Goal: Register for event/course

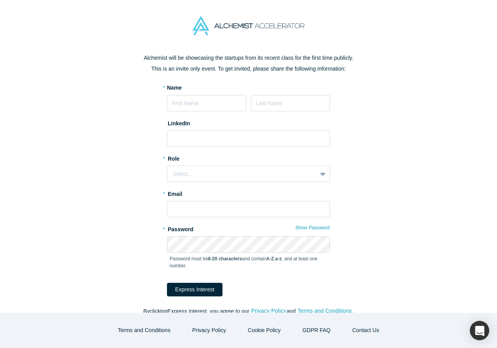
scroll to position [31, 0]
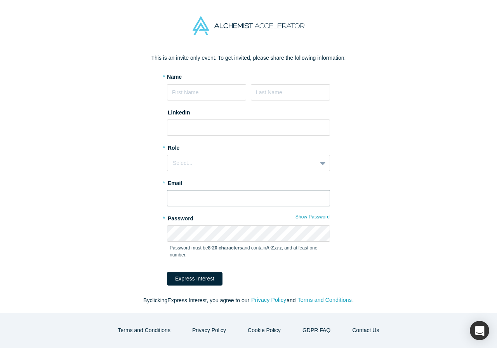
type input "[EMAIL_ADDRESS][DOMAIN_NAME]"
click at [412, 53] on div "Request an Invitation to Alchemist Demo Day Alchemist will be showcasing the st…" at bounding box center [248, 182] width 497 height 261
click at [378, 38] on div at bounding box center [248, 26] width 497 height 52
click at [404, 58] on p "This is an invite only event. To get invited, please share the following inform…" at bounding box center [248, 58] width 326 height 8
click at [284, 162] on div "Select..." at bounding box center [242, 163] width 138 height 8
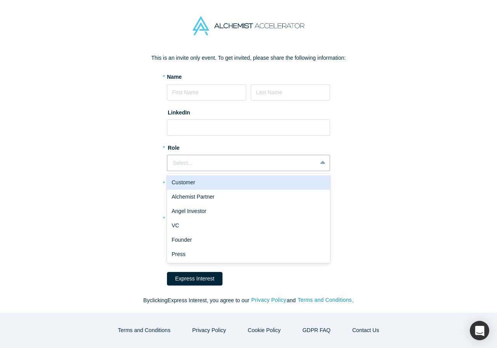
click at [432, 127] on div "Request an Invitation to Alchemist Demo Day Alchemist will be showcasing the st…" at bounding box center [248, 182] width 497 height 261
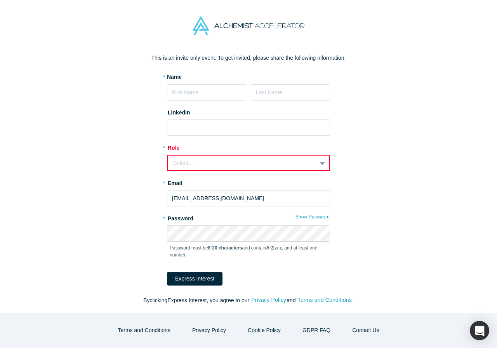
click at [317, 165] on div at bounding box center [323, 163] width 12 height 14
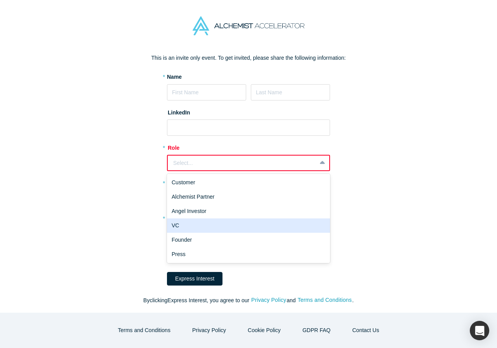
click at [389, 152] on div "Request an Invitation to Alchemist Demo Day Alchemist will be showcasing the st…" at bounding box center [248, 167] width 326 height 292
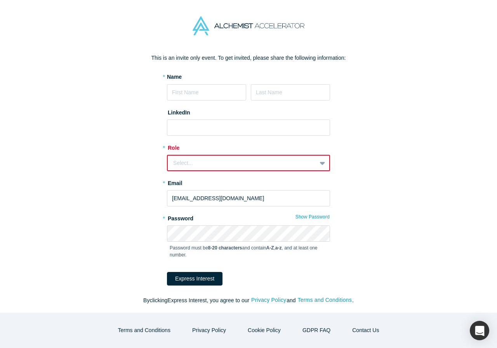
click at [398, 175] on div "Request an Invitation to Alchemist Demo Day Alchemist will be showcasing the st…" at bounding box center [248, 167] width 326 height 292
click at [374, 156] on div "Request an Invitation to Alchemist Demo Day Alchemist will be showcasing the st…" at bounding box center [248, 167] width 326 height 292
click at [317, 216] on button "Show Password" at bounding box center [312, 217] width 35 height 10
click at [317, 216] on button "Hide Password" at bounding box center [313, 217] width 33 height 10
click at [406, 191] on div "Request an Invitation to Alchemist Demo Day Alchemist will be showcasing the st…" at bounding box center [248, 167] width 326 height 292
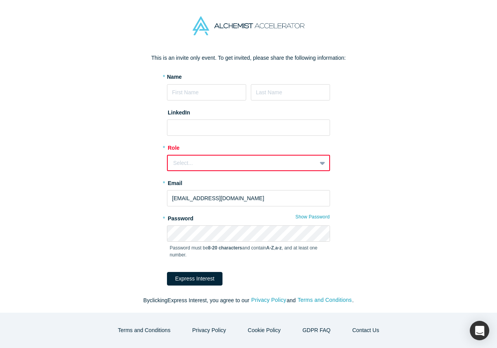
click at [423, 127] on div "Request an Invitation to Alchemist Demo Day Alchemist will be showcasing the st…" at bounding box center [248, 182] width 497 height 261
click at [120, 12] on div at bounding box center [248, 26] width 497 height 52
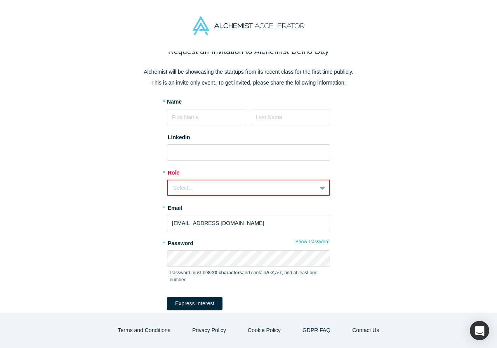
scroll to position [0, 0]
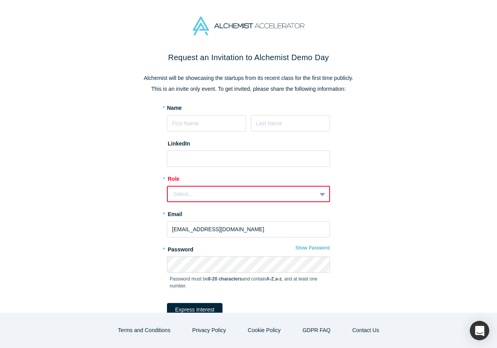
click at [392, 121] on div "Request an Invitation to Alchemist Demo Day Alchemist will be showcasing the st…" at bounding box center [248, 198] width 326 height 292
click at [392, 21] on div at bounding box center [248, 26] width 497 height 52
click at [388, 44] on div at bounding box center [248, 26] width 497 height 52
click at [321, 125] on span at bounding box center [323, 123] width 6 height 6
click at [392, 90] on p "This is an invite only event. To get invited, please share the following inform…" at bounding box center [248, 89] width 326 height 8
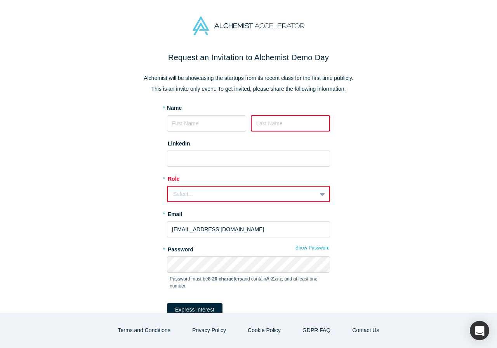
click at [417, 74] on div "Request an Invitation to Alchemist Demo Day Alchemist will be showcasing the st…" at bounding box center [248, 182] width 497 height 261
click at [366, 82] on p "Alchemist will be showcasing the startups from its recent class for the first t…" at bounding box center [248, 78] width 326 height 8
click at [346, 81] on p "Alchemist will be showcasing the startups from its recent class for the first t…" at bounding box center [248, 78] width 326 height 8
click at [346, 80] on p "Alchemist will be showcasing the startups from its recent class for the first t…" at bounding box center [248, 78] width 326 height 8
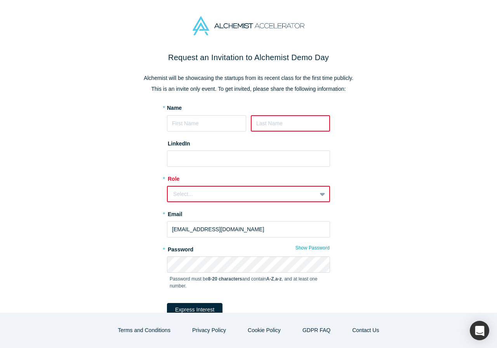
click at [227, 59] on h2 "Request an Invitation to Alchemist Demo Day" at bounding box center [248, 58] width 326 height 12
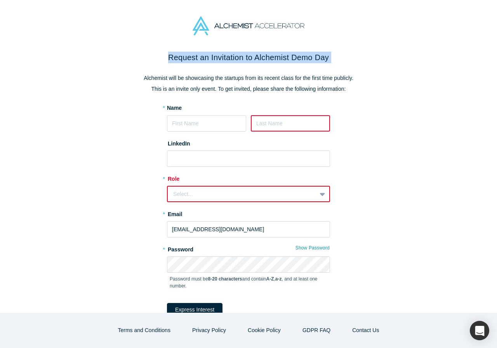
click at [227, 59] on h2 "Request an Invitation to Alchemist Demo Day" at bounding box center [248, 58] width 326 height 12
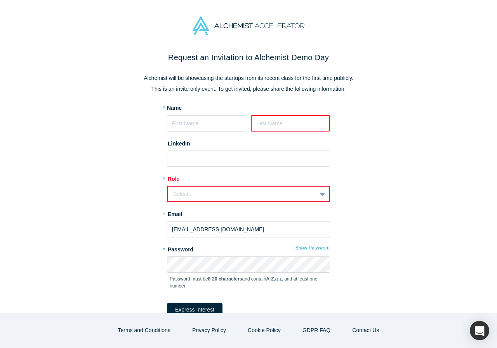
click at [334, 144] on div "Request an Invitation to Alchemist Demo Day Alchemist will be showcasing the st…" at bounding box center [248, 198] width 326 height 292
click at [417, 162] on div "Request an Invitation to Alchemist Demo Day Alchemist will be showcasing the st…" at bounding box center [248, 182] width 497 height 261
